Goal: Task Accomplishment & Management: Manage account settings

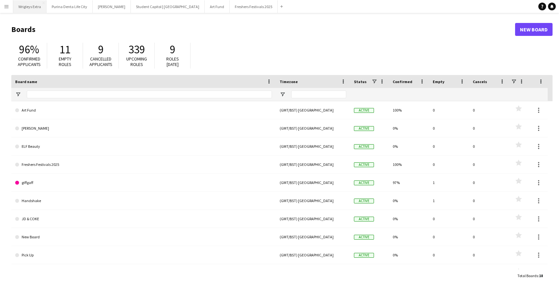
click at [32, 9] on button "Wrigleys Extra Close" at bounding box center [29, 6] width 33 height 13
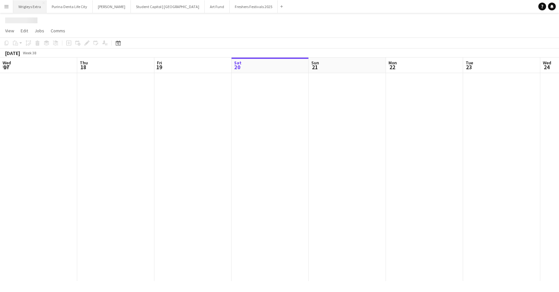
click at [32, 9] on button "Wrigleys Extra Close" at bounding box center [29, 6] width 33 height 13
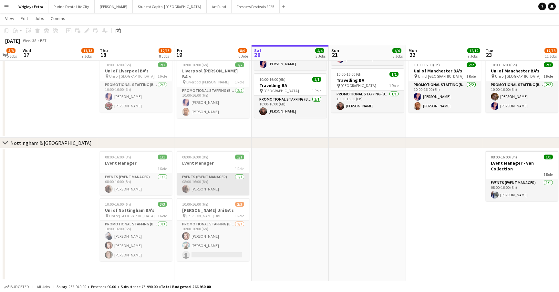
scroll to position [0, 134]
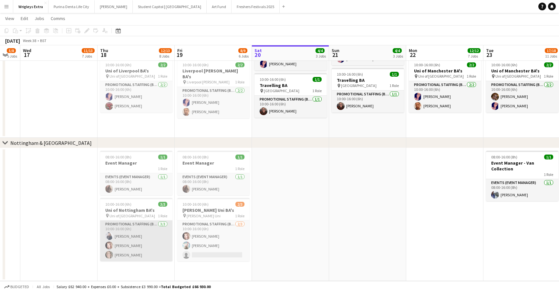
click at [138, 228] on app-card-role "Promotional Staffing (Brand Ambassadors) 3/3 10:00-16:00 (6h) LAURA HUNTER Isab…" at bounding box center [136, 240] width 72 height 41
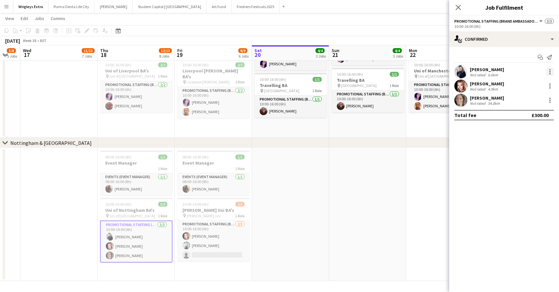
click at [551, 74] on div at bounding box center [550, 73] width 1 height 1
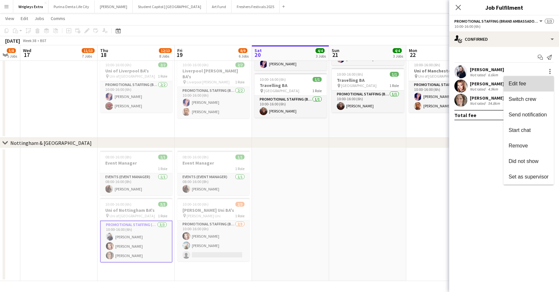
click at [535, 80] on button "Edit fee" at bounding box center [529, 84] width 50 height 16
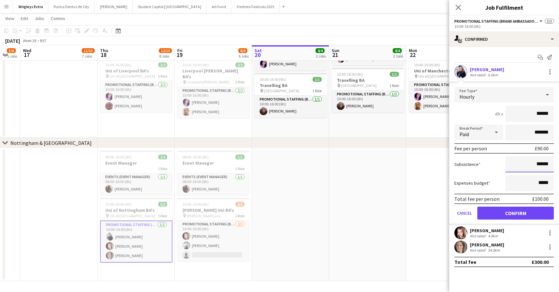
click at [542, 164] on input "******" at bounding box center [530, 164] width 48 height 16
type input "******"
click at [533, 214] on button "Confirm" at bounding box center [516, 212] width 77 height 13
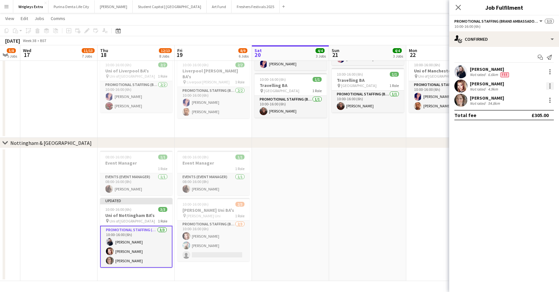
click at [549, 87] on div at bounding box center [550, 86] width 8 height 8
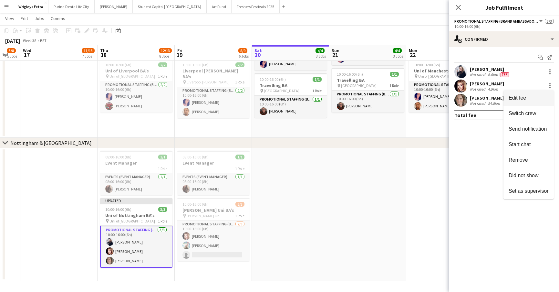
click at [530, 101] on button "Edit fee" at bounding box center [529, 98] width 50 height 16
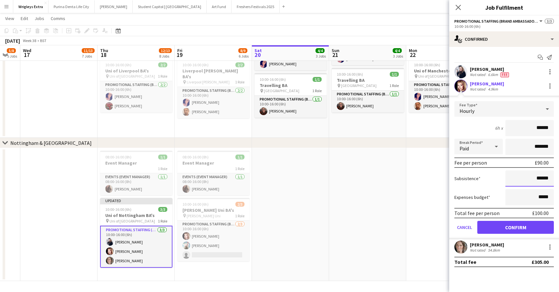
click at [542, 177] on input "******" at bounding box center [530, 178] width 48 height 16
type input "******"
click at [518, 228] on button "Confirm" at bounding box center [516, 227] width 77 height 13
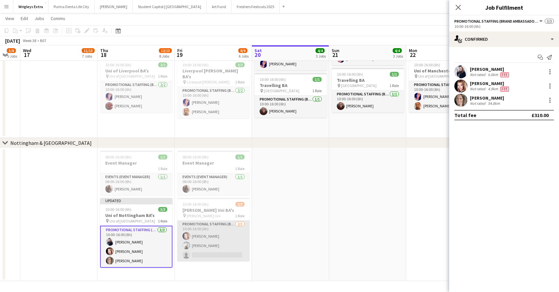
click at [202, 249] on app-card-role "Promotional Staffing (Brand Ambassadors) 2/3 10:00-16:00 (6h) Isabeau Bentley W…" at bounding box center [213, 240] width 72 height 41
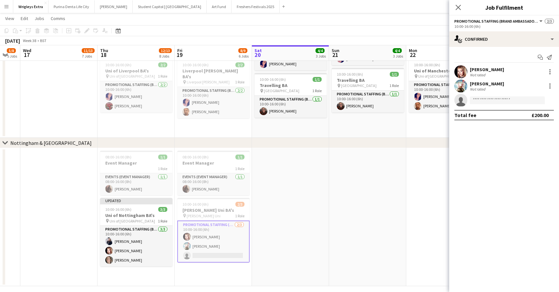
scroll to position [0, 134]
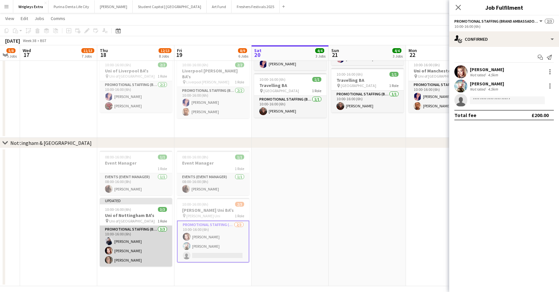
click at [152, 247] on app-card-role "Promotional Staffing (Brand Ambassadors) 3/3 10:00-16:00 (6h) LAURA HUNTER Isab…" at bounding box center [136, 246] width 72 height 41
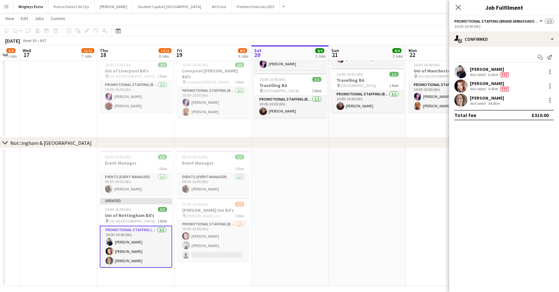
scroll to position [0, 135]
click at [552, 103] on div at bounding box center [550, 100] width 8 height 8
click at [532, 116] on button "Edit fee" at bounding box center [529, 112] width 50 height 16
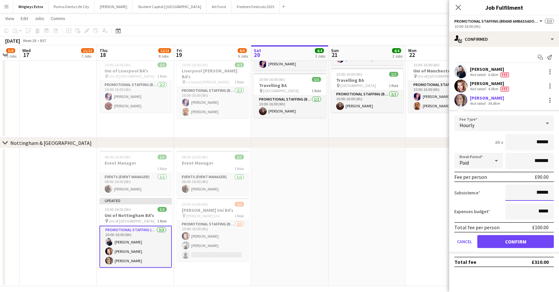
click at [542, 191] on input "******" at bounding box center [530, 193] width 48 height 16
type input "******"
click at [521, 241] on button "Confirm" at bounding box center [516, 241] width 77 height 13
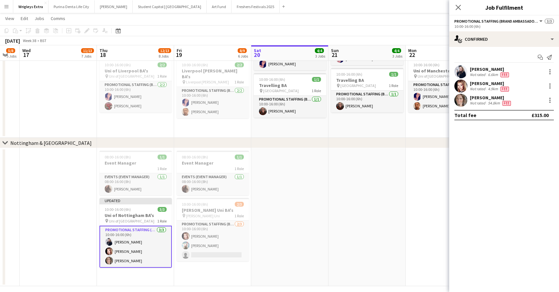
click at [452, 102] on div "Frankie Salkeld Not rated 54.8km Fee" at bounding box center [505, 100] width 110 height 13
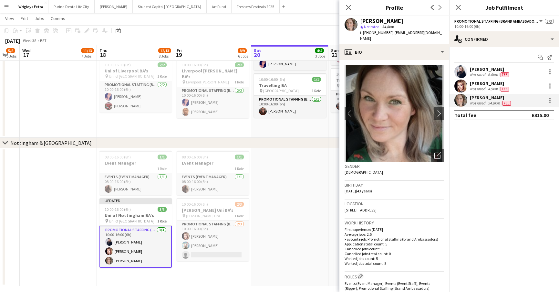
click at [445, 107] on app-crew-profile-bio "chevron-left chevron-right Open photos pop-in Gender Female Birthday 25-04-1982…" at bounding box center [395, 176] width 110 height 232
click at [438, 110] on app-icon "chevron-right" at bounding box center [440, 113] width 10 height 7
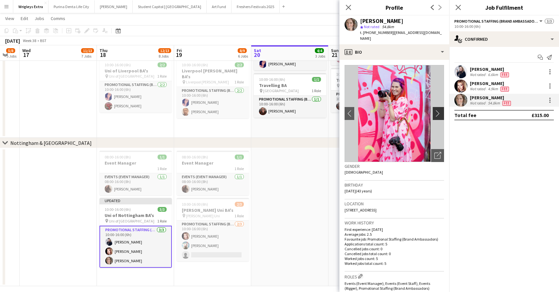
click at [438, 110] on app-icon "chevron-right" at bounding box center [440, 113] width 10 height 7
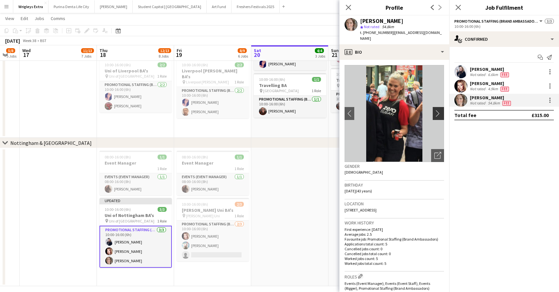
click at [438, 110] on app-icon "chevron-right" at bounding box center [440, 113] width 10 height 7
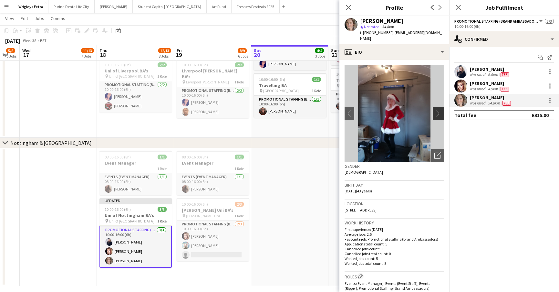
click at [438, 110] on app-icon "chevron-right" at bounding box center [440, 113] width 10 height 7
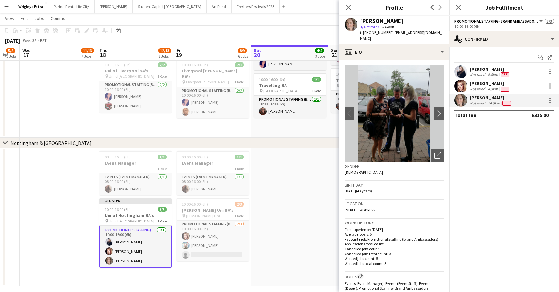
click at [298, 189] on app-date-cell at bounding box center [289, 217] width 77 height 138
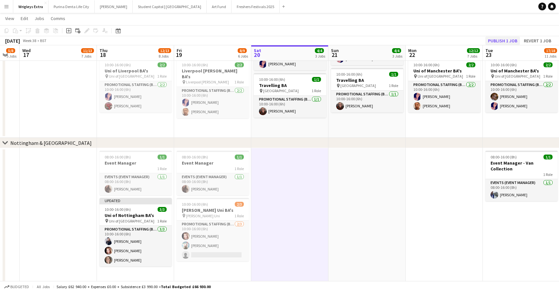
click at [498, 39] on button "Publish 1 job" at bounding box center [503, 41] width 35 height 8
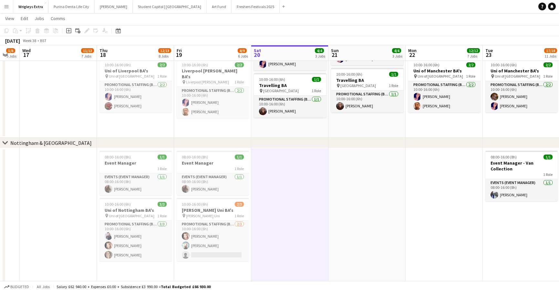
click at [6, 6] on app-icon "Menu" at bounding box center [6, 6] width 5 height 5
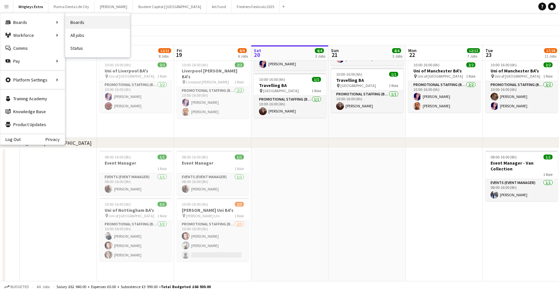
click at [76, 22] on link "Boards" at bounding box center [97, 22] width 65 height 13
